Goal: Task Accomplishment & Management: Use online tool/utility

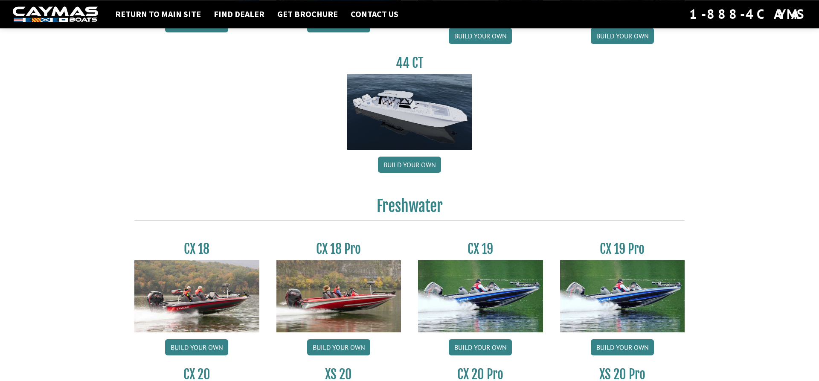
scroll to position [522, 0]
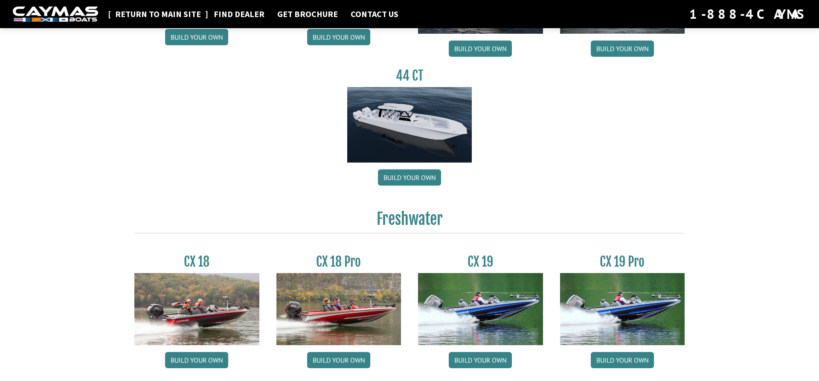
click at [159, 14] on link "Return to main site" at bounding box center [158, 14] width 94 height 11
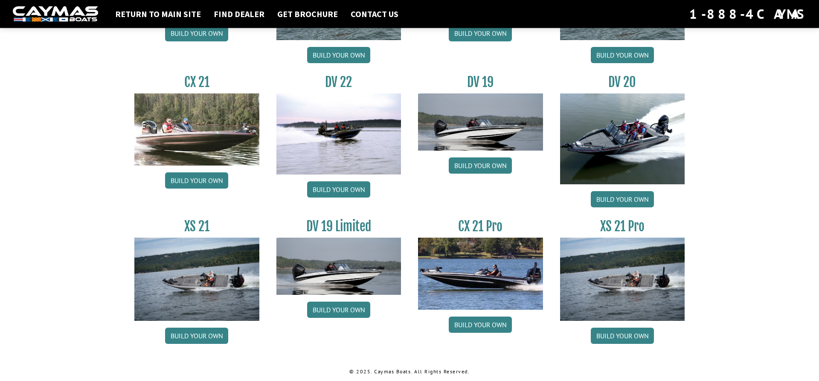
scroll to position [975, 0]
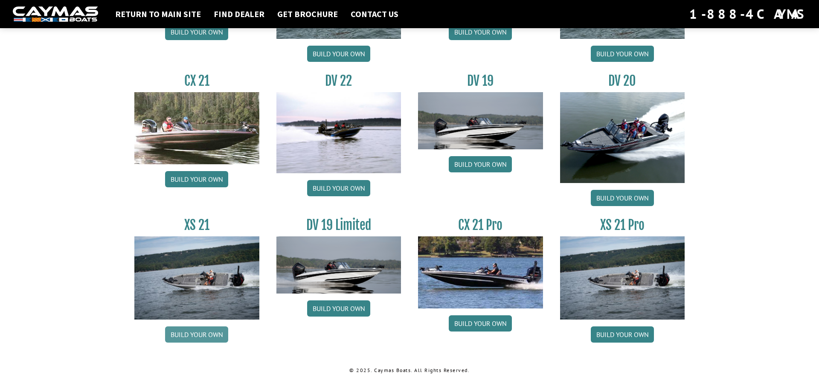
click at [206, 332] on link "Build your own" at bounding box center [196, 334] width 63 height 16
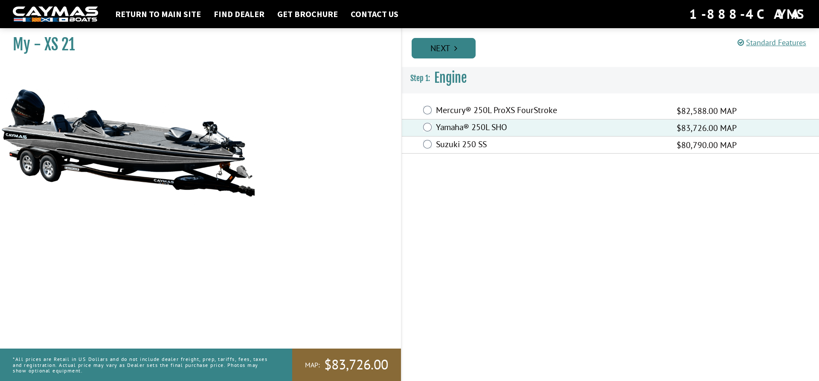
click at [448, 44] on link "Next" at bounding box center [444, 48] width 64 height 20
